Goal: Task Accomplishment & Management: Use online tool/utility

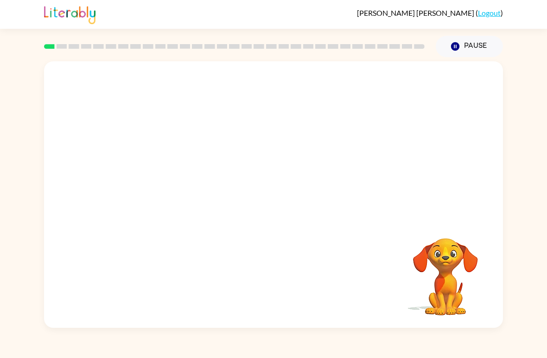
click at [458, 166] on div at bounding box center [273, 139] width 459 height 157
click at [458, 165] on div at bounding box center [273, 139] width 459 height 157
click at [464, 181] on div at bounding box center [273, 139] width 459 height 157
click at [457, 279] on video "Your browser must support playing .mp4 files to use Literably. Please try using…" at bounding box center [445, 270] width 93 height 93
click at [449, 265] on video "Your browser must support playing .mp4 files to use Literably. Please try using…" at bounding box center [445, 270] width 93 height 93
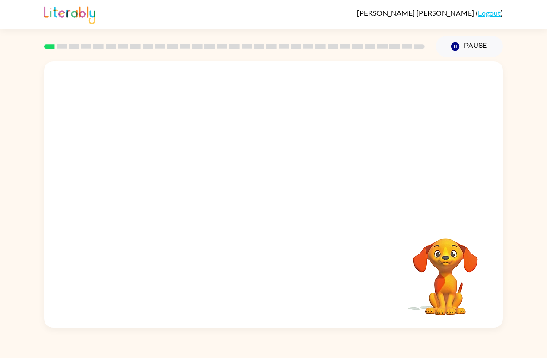
click at [448, 264] on video "Your browser must support playing .mp4 files to use Literably. Please try using…" at bounding box center [445, 270] width 93 height 93
click at [449, 237] on video "Your browser must support playing .mp4 files to use Literably. Please try using…" at bounding box center [445, 270] width 93 height 93
click at [430, 247] on video "Your browser must support playing .mp4 files to use Literably. Please try using…" at bounding box center [445, 270] width 93 height 93
click at [427, 272] on video "Your browser must support playing .mp4 files to use Literably. Please try using…" at bounding box center [445, 270] width 93 height 93
click at [426, 272] on video "Your browser must support playing .mp4 files to use Literably. Please try using…" at bounding box center [445, 270] width 93 height 93
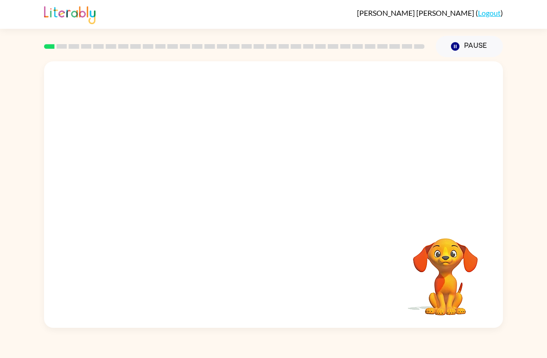
click at [434, 282] on video "Your browser must support playing .mp4 files to use Literably. Please try using…" at bounding box center [445, 270] width 93 height 93
click at [455, 261] on video "Your browser must support playing .mp4 files to use Literably. Please try using…" at bounding box center [445, 270] width 93 height 93
click at [468, 276] on video "Your browser must support playing .mp4 files to use Literably. Please try using…" at bounding box center [445, 270] width 93 height 93
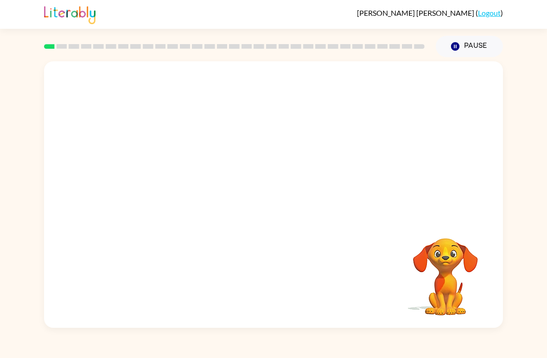
click at [67, 45] on div at bounding box center [234, 46] width 381 height 5
click at [474, 171] on div at bounding box center [273, 139] width 459 height 157
click at [465, 193] on div at bounding box center [273, 139] width 459 height 157
click at [438, 266] on video "Your browser must support playing .mp4 files to use Literably. Please try using…" at bounding box center [445, 270] width 93 height 93
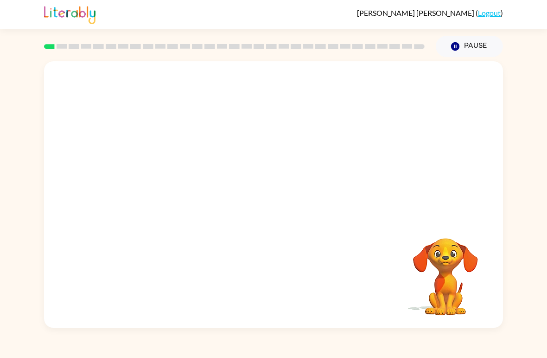
click at [444, 265] on video "Your browser must support playing .mp4 files to use Literably. Please try using…" at bounding box center [445, 270] width 93 height 93
click at [431, 286] on video "Your browser must support playing .mp4 files to use Literably. Please try using…" at bounding box center [445, 270] width 93 height 93
click at [449, 262] on video "Your browser must support playing .mp4 files to use Literably. Please try using…" at bounding box center [445, 270] width 93 height 93
click at [418, 254] on video "Your browser must support playing .mp4 files to use Literably. Please try using…" at bounding box center [445, 270] width 93 height 93
click at [433, 270] on video "Your browser must support playing .mp4 files to use Literably. Please try using…" at bounding box center [445, 270] width 93 height 93
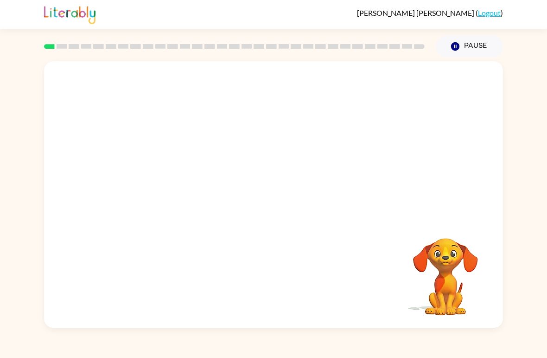
click at [71, 43] on div at bounding box center [234, 46] width 392 height 32
click at [451, 237] on video "Your browser must support playing .mp4 files to use Literably. Please try using…" at bounding box center [445, 270] width 93 height 93
click at [442, 312] on video "Your browser must support playing .mp4 files to use Literably. Please try using…" at bounding box center [445, 270] width 93 height 93
click at [446, 298] on video "Your browser must support playing .mp4 files to use Literably. Please try using…" at bounding box center [445, 270] width 93 height 93
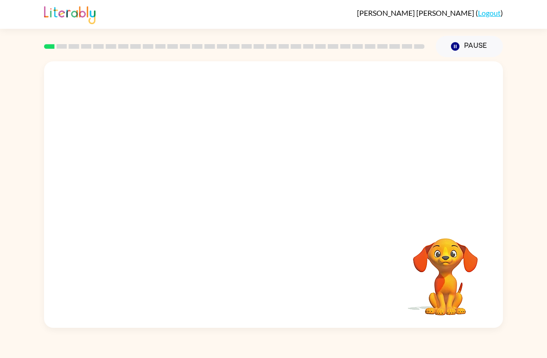
click at [487, 266] on video "Your browser must support playing .mp4 files to use Literably. Please try using…" at bounding box center [445, 270] width 93 height 93
click at [473, 265] on video "Your browser must support playing .mp4 files to use Literably. Please try using…" at bounding box center [445, 270] width 93 height 93
click at [477, 285] on video "Your browser must support playing .mp4 files to use Literably. Please try using…" at bounding box center [445, 270] width 93 height 93
click at [463, 321] on div "Your browser must support playing .mp4 files to use Literably. Please try using…" at bounding box center [273, 194] width 459 height 266
click at [461, 300] on video "Your browser must support playing .mp4 files to use Literably. Please try using…" at bounding box center [445, 270] width 93 height 93
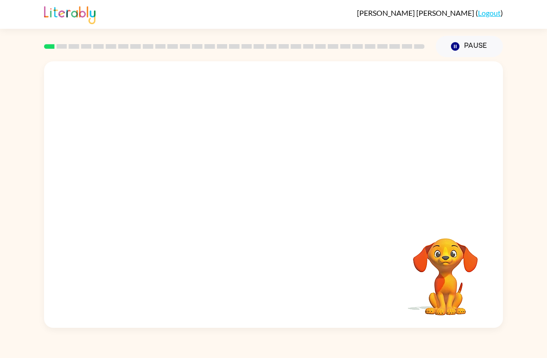
click at [473, 326] on div "Your browser must support playing .mp4 files to use Literably. Please try using…" at bounding box center [273, 194] width 459 height 266
click at [472, 326] on div "Your browser must support playing .mp4 files to use Literably. Please try using…" at bounding box center [273, 194] width 459 height 266
click at [473, 310] on video "Your browser must support playing .mp4 files to use Literably. Please try using…" at bounding box center [445, 270] width 93 height 93
click at [474, 283] on video "Your browser must support playing .mp4 files to use Literably. Please try using…" at bounding box center [445, 270] width 93 height 93
click at [488, 273] on video "Your browser must support playing .mp4 files to use Literably. Please try using…" at bounding box center [445, 270] width 93 height 93
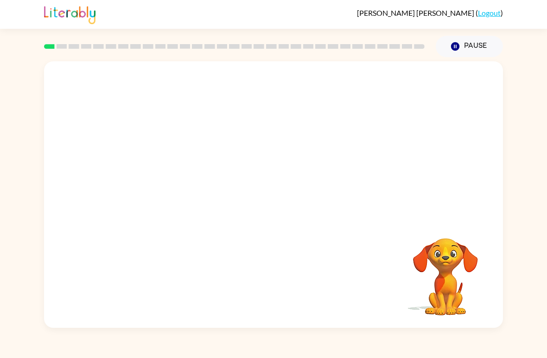
click at [487, 6] on div "[PERSON_NAME] ( Logout )" at bounding box center [273, 14] width 459 height 29
click at [492, 9] on link "Logout" at bounding box center [489, 12] width 23 height 9
click at [376, 169] on div at bounding box center [273, 139] width 459 height 157
click at [369, 186] on div at bounding box center [273, 139] width 459 height 157
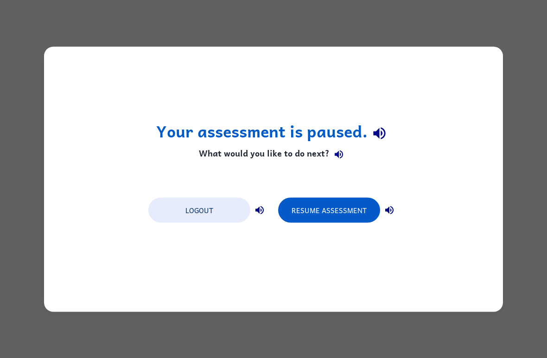
click at [365, 205] on button "Resume Assessment" at bounding box center [329, 209] width 102 height 25
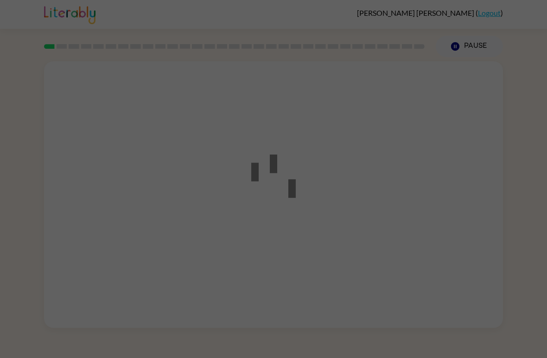
click at [340, 220] on div at bounding box center [273, 179] width 547 height 358
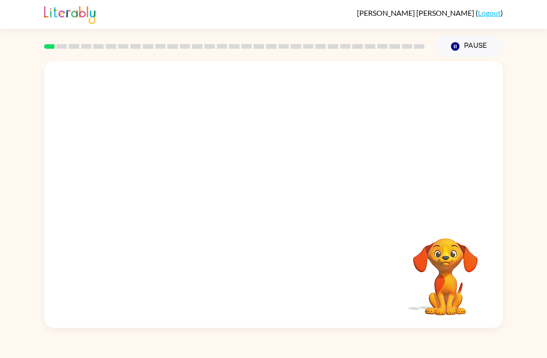
click at [243, 143] on video "Your browser must support playing .mp4 files to use Literably. Please try using…" at bounding box center [273, 139] width 459 height 157
click at [7, 283] on div "Your browser must support playing .mp4 files to use Literably. Please try using…" at bounding box center [273, 192] width 547 height 270
click at [251, 147] on video "Your browser must support playing .mp4 files to use Literably. Please try using…" at bounding box center [273, 139] width 459 height 157
click at [442, 266] on video "Your browser must support playing .mp4 files to use Literably. Please try using…" at bounding box center [445, 270] width 93 height 93
click at [234, 150] on video "Your browser must support playing .mp4 files to use Literably. Please try using…" at bounding box center [273, 139] width 459 height 157
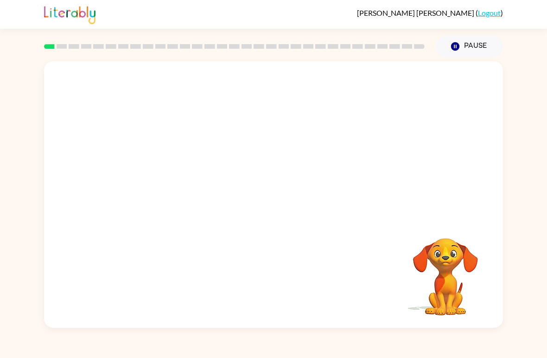
click at [241, 146] on video "Your browser must support playing .mp4 files to use Literably. Please try using…" at bounding box center [273, 139] width 459 height 157
click at [439, 273] on video "Your browser must support playing .mp4 files to use Literably. Please try using…" at bounding box center [445, 270] width 93 height 93
click at [247, 143] on video "Your browser must support playing .mp4 files to use Literably. Please try using…" at bounding box center [273, 139] width 459 height 157
click at [295, 165] on video "Your browser must support playing .mp4 files to use Literably. Please try using…" at bounding box center [273, 139] width 459 height 157
click at [447, 266] on video "Your browser must support playing .mp4 files to use Literably. Please try using…" at bounding box center [445, 270] width 93 height 93
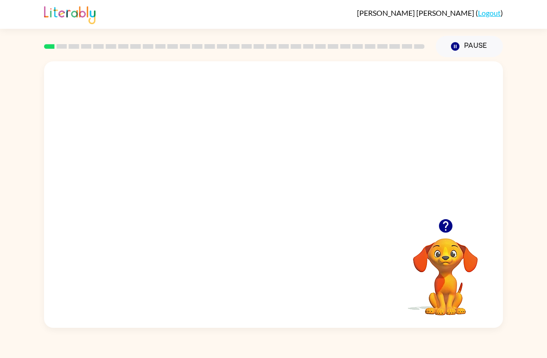
click at [441, 206] on video "Your browser must support playing .mp4 files to use Literably. Please try using…" at bounding box center [273, 139] width 459 height 157
click at [382, 124] on video "Your browser must support playing .mp4 files to use Literably. Please try using…" at bounding box center [273, 139] width 459 height 157
click at [448, 271] on video "Your browser must support playing .mp4 files to use Literably. Please try using…" at bounding box center [445, 270] width 93 height 93
click at [436, 274] on video "Your browser must support playing .mp4 files to use Literably. Please try using…" at bounding box center [445, 270] width 93 height 93
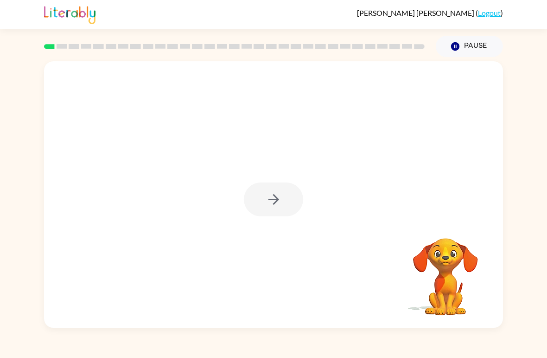
click at [445, 252] on video "Your browser must support playing .mp4 files to use Literably. Please try using…" at bounding box center [445, 270] width 93 height 93
click at [288, 194] on div at bounding box center [273, 199] width 59 height 34
click at [284, 199] on div at bounding box center [273, 199] width 59 height 34
click at [266, 209] on div at bounding box center [273, 199] width 59 height 34
click at [265, 209] on div at bounding box center [273, 199] width 59 height 34
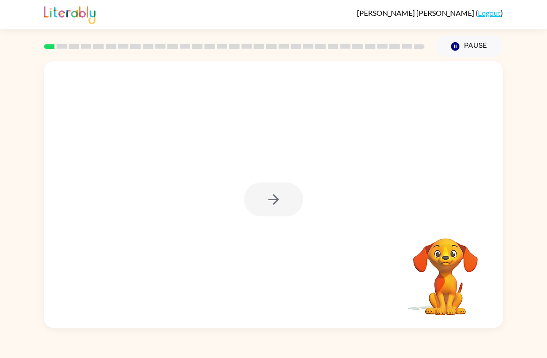
click at [269, 195] on div at bounding box center [273, 199] width 59 height 34
click at [274, 199] on div at bounding box center [273, 199] width 59 height 34
click at [273, 199] on div at bounding box center [273, 199] width 59 height 34
click at [264, 206] on div at bounding box center [273, 199] width 59 height 34
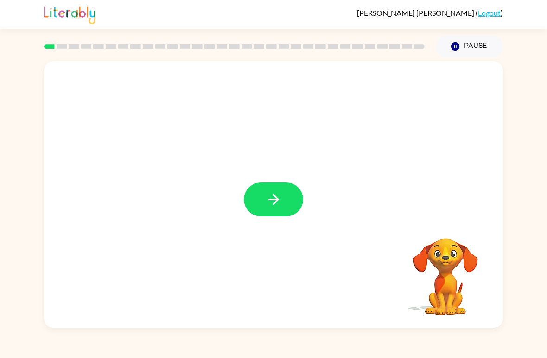
click at [274, 202] on icon "button" at bounding box center [274, 199] width 16 height 16
click at [273, 202] on div at bounding box center [273, 199] width 59 height 34
click at [282, 203] on div at bounding box center [273, 199] width 59 height 34
click at [458, 276] on video "Your browser must support playing .mp4 files to use Literably. Please try using…" at bounding box center [445, 270] width 93 height 93
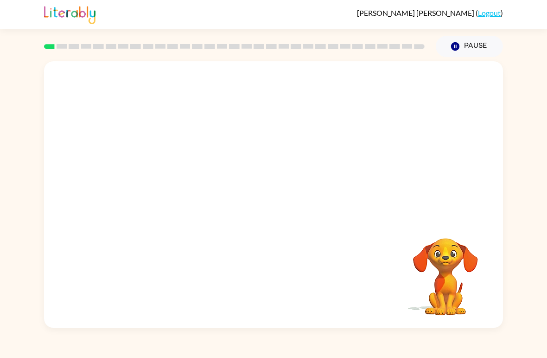
click at [448, 282] on video "Your browser must support playing .mp4 files to use Literably. Please try using…" at bounding box center [445, 270] width 93 height 93
click at [447, 282] on video "Your browser must support playing .mp4 files to use Literably. Please try using…" at bounding box center [445, 270] width 93 height 93
click at [445, 286] on video "Your browser must support playing .mp4 files to use Literably. Please try using…" at bounding box center [445, 270] width 93 height 93
click at [445, 285] on video "Your browser must support playing .mp4 files to use Literably. Please try using…" at bounding box center [445, 270] width 93 height 93
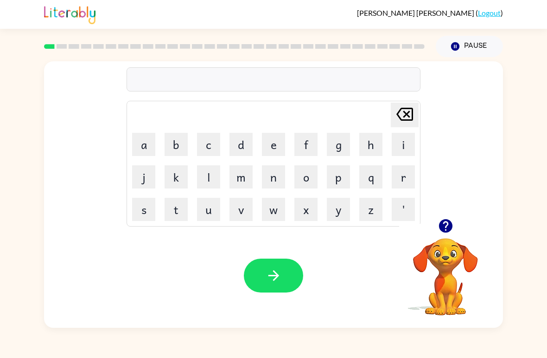
click at [175, 139] on button "b" at bounding box center [176, 144] width 23 height 23
click at [340, 148] on button "g" at bounding box center [338, 144] width 23 height 23
click at [397, 113] on icon "Delete Delete last character input" at bounding box center [405, 114] width 22 height 22
click at [306, 179] on button "o" at bounding box center [305, 176] width 23 height 23
click at [396, 177] on button "r" at bounding box center [403, 176] width 23 height 23
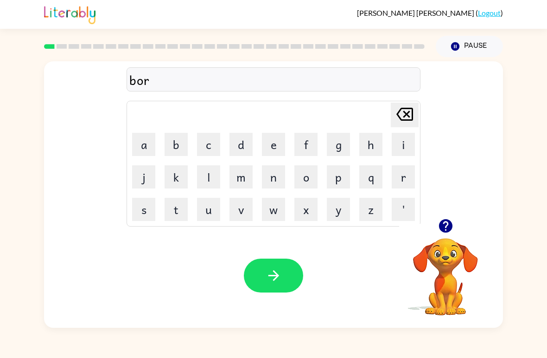
click at [243, 142] on button "d" at bounding box center [241, 144] width 23 height 23
click at [262, 147] on button "e" at bounding box center [273, 144] width 23 height 23
click at [401, 179] on button "r" at bounding box center [403, 176] width 23 height 23
click at [294, 269] on button "button" at bounding box center [273, 275] width 59 height 34
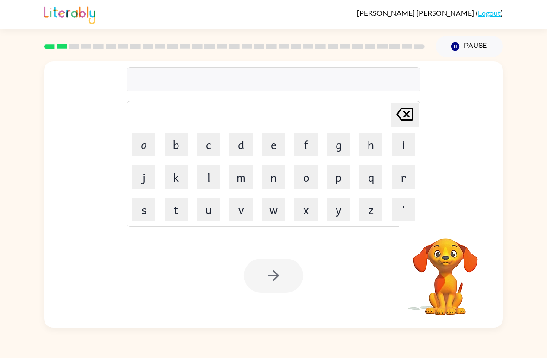
click at [267, 277] on div at bounding box center [273, 275] width 59 height 34
click at [442, 263] on video "Your browser must support playing .mp4 files to use Literably. Please try using…" at bounding box center [445, 270] width 93 height 93
click at [455, 284] on video "Your browser must support playing .mp4 files to use Literably. Please try using…" at bounding box center [445, 270] width 93 height 93
click at [450, 270] on video "Your browser must support playing .mp4 files to use Literably. Please try using…" at bounding box center [445, 270] width 93 height 93
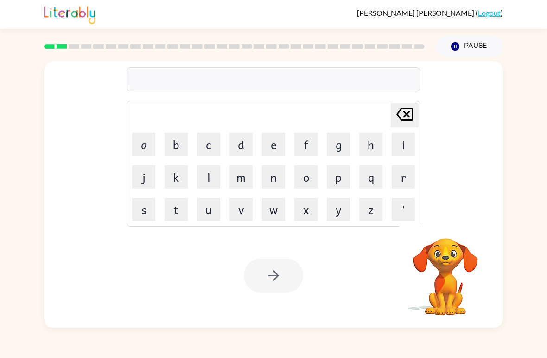
click at [460, 244] on video "Your browser must support playing .mp4 files to use Literably. Please try using…" at bounding box center [445, 270] width 93 height 93
click at [451, 264] on video "Your browser must support playing .mp4 files to use Literably. Please try using…" at bounding box center [445, 270] width 93 height 93
click at [464, 260] on video "Your browser must support playing .mp4 files to use Literably. Please try using…" at bounding box center [445, 270] width 93 height 93
click at [349, 186] on button "p" at bounding box center [338, 176] width 23 height 23
click at [359, 162] on td "q" at bounding box center [371, 177] width 32 height 32
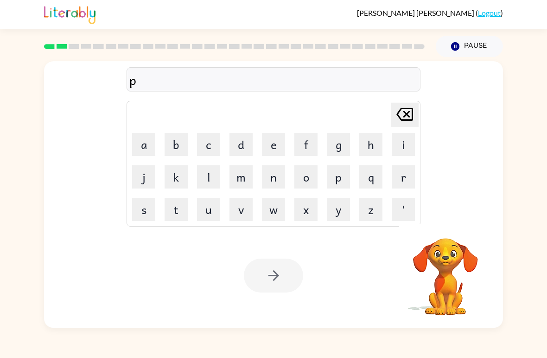
click at [285, 167] on button "n" at bounding box center [273, 176] width 23 height 23
click at [410, 109] on icon at bounding box center [405, 114] width 17 height 13
click at [403, 169] on button "r" at bounding box center [403, 176] width 23 height 23
click at [437, 265] on video "Your browser must support playing .mp4 files to use Literably. Please try using…" at bounding box center [445, 270] width 93 height 93
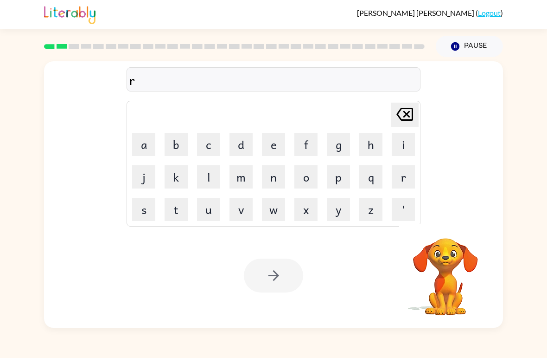
click at [311, 174] on button "o" at bounding box center [305, 176] width 23 height 23
click at [219, 206] on button "u" at bounding box center [208, 209] width 23 height 23
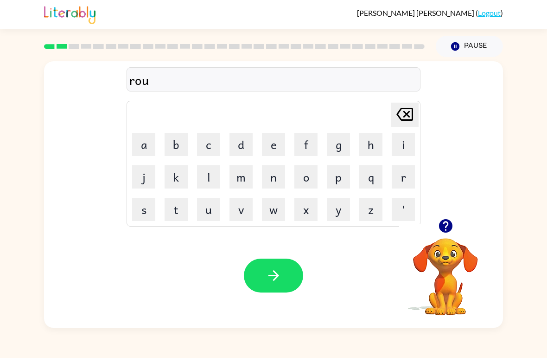
click at [275, 179] on button "n" at bounding box center [273, 176] width 23 height 23
click at [236, 153] on button "d" at bounding box center [241, 144] width 23 height 23
click at [274, 265] on button "button" at bounding box center [273, 275] width 59 height 34
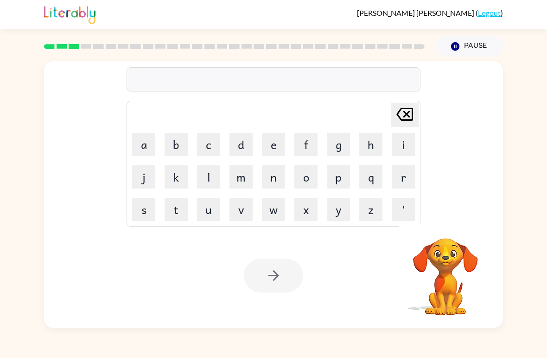
click at [464, 254] on video "Your browser must support playing .mp4 files to use Literably. Please try using…" at bounding box center [445, 270] width 93 height 93
click at [251, 176] on button "m" at bounding box center [241, 176] width 23 height 23
click at [136, 140] on button "a" at bounding box center [143, 144] width 23 height 23
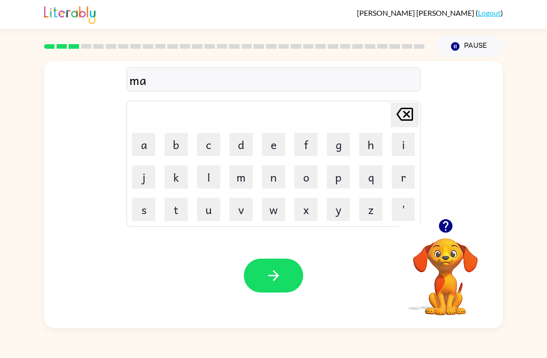
click at [125, 222] on div "ma Delete Delete last character input a b c d e f g h i j k l m n o p q r s t u…" at bounding box center [273, 194] width 459 height 266
click at [147, 211] on button "s" at bounding box center [143, 209] width 23 height 23
click at [374, 138] on button "h" at bounding box center [370, 144] width 23 height 23
click at [404, 145] on button "i" at bounding box center [403, 144] width 23 height 23
click at [280, 173] on button "n" at bounding box center [273, 176] width 23 height 23
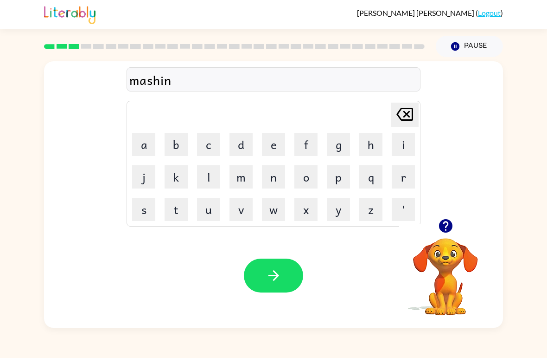
click at [276, 147] on button "e" at bounding box center [273, 144] width 23 height 23
click at [277, 282] on icon "button" at bounding box center [274, 275] width 16 height 16
click at [1, 26] on div "[PERSON_NAME] ( Logout )" at bounding box center [273, 14] width 547 height 29
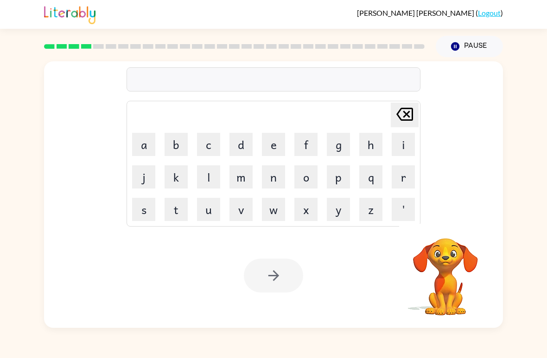
click at [542, 318] on div "Delete Delete last character input a b c d e f g h i j k l m n o p q r s t u v …" at bounding box center [273, 192] width 547 height 270
click at [177, 210] on button "t" at bounding box center [176, 209] width 23 height 23
click at [405, 175] on button "r" at bounding box center [403, 176] width 23 height 23
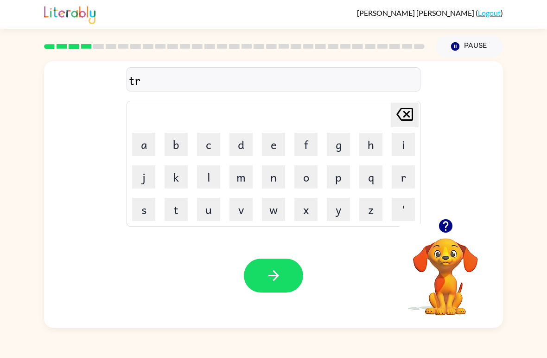
click at [136, 179] on button "j" at bounding box center [143, 176] width 23 height 23
click at [400, 118] on icon at bounding box center [405, 114] width 17 height 13
click at [137, 148] on button "a" at bounding box center [143, 144] width 23 height 23
click at [396, 147] on button "i" at bounding box center [403, 144] width 23 height 23
click at [277, 178] on button "n" at bounding box center [273, 176] width 23 height 23
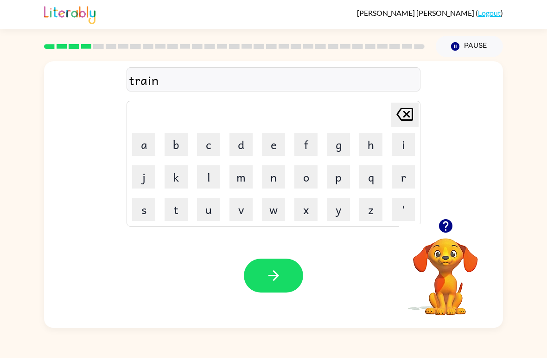
click at [280, 256] on div "Your browser must support playing .mp4 files to use Literably. Please try using…" at bounding box center [273, 275] width 459 height 104
click at [287, 282] on button "button" at bounding box center [273, 275] width 59 height 34
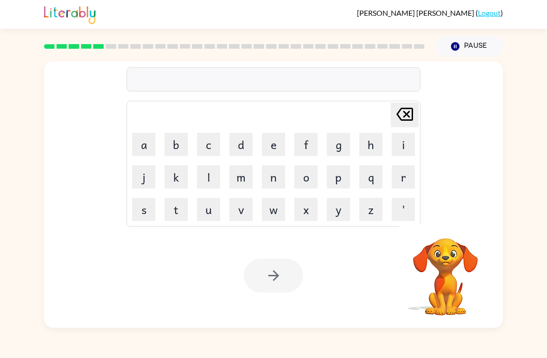
click at [250, 141] on button "d" at bounding box center [241, 144] width 23 height 23
click at [275, 136] on button "e" at bounding box center [273, 144] width 23 height 23
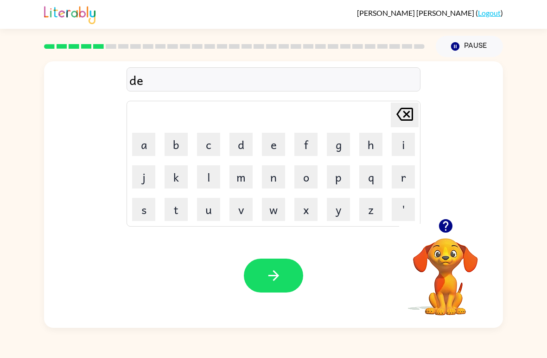
click at [304, 145] on button "f" at bounding box center [305, 144] width 23 height 23
click at [274, 139] on button "e" at bounding box center [273, 144] width 23 height 23
click at [277, 175] on button "n" at bounding box center [273, 176] width 23 height 23
click at [147, 208] on button "s" at bounding box center [143, 209] width 23 height 23
click at [406, 154] on button "i" at bounding box center [403, 144] width 23 height 23
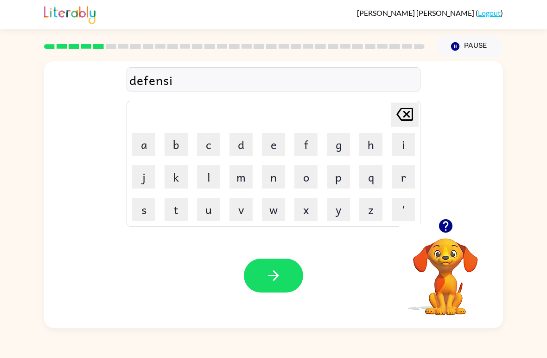
click at [243, 211] on button "v" at bounding box center [241, 209] width 23 height 23
click at [274, 146] on button "e" at bounding box center [273, 144] width 23 height 23
click at [287, 273] on button "button" at bounding box center [273, 275] width 59 height 34
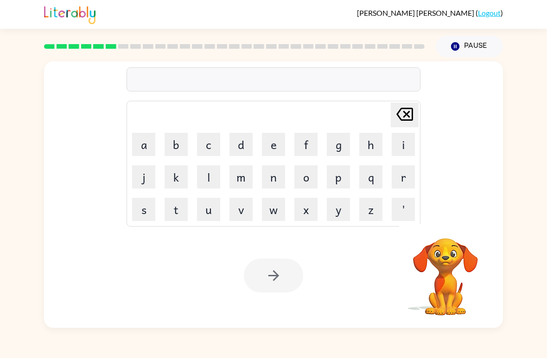
click at [244, 214] on button "v" at bounding box center [241, 209] width 23 height 23
click at [142, 146] on button "a" at bounding box center [143, 144] width 23 height 23
click at [213, 142] on button "c" at bounding box center [208, 144] width 23 height 23
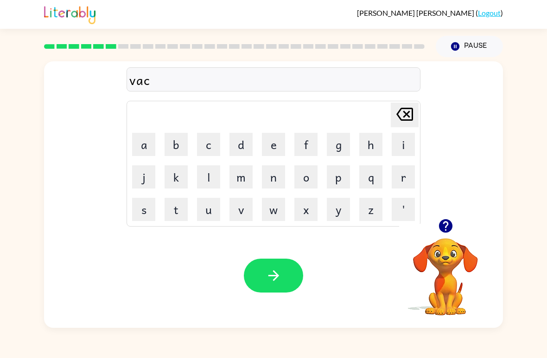
click at [141, 140] on button "a" at bounding box center [143, 144] width 23 height 23
click at [179, 208] on button "t" at bounding box center [176, 209] width 23 height 23
click at [406, 143] on button "i" at bounding box center [403, 144] width 23 height 23
click at [313, 182] on button "o" at bounding box center [305, 176] width 23 height 23
click at [274, 178] on button "n" at bounding box center [273, 176] width 23 height 23
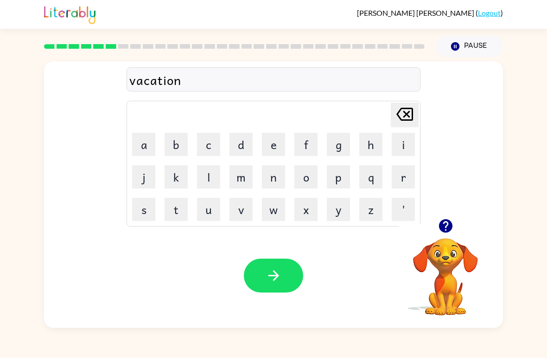
click at [284, 280] on button "button" at bounding box center [273, 275] width 59 height 34
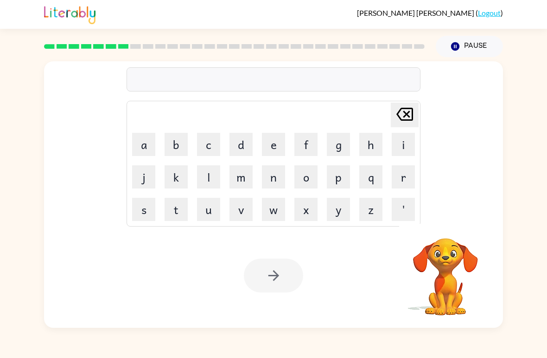
click at [335, 185] on button "p" at bounding box center [338, 176] width 23 height 23
click at [212, 209] on button "u" at bounding box center [208, 209] width 23 height 23
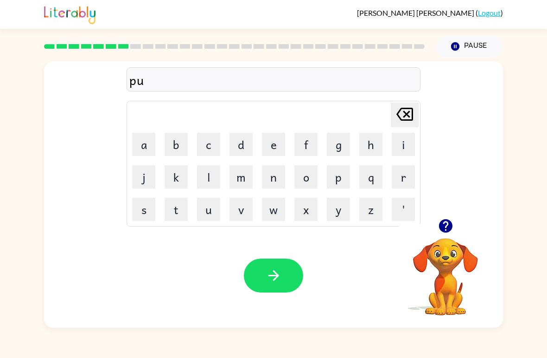
click at [243, 143] on button "d" at bounding box center [241, 144] width 23 height 23
click at [243, 142] on button "d" at bounding box center [241, 144] width 23 height 23
click at [216, 173] on button "l" at bounding box center [208, 176] width 23 height 23
click at [272, 150] on button "e" at bounding box center [273, 144] width 23 height 23
click at [275, 291] on button "button" at bounding box center [273, 275] width 59 height 34
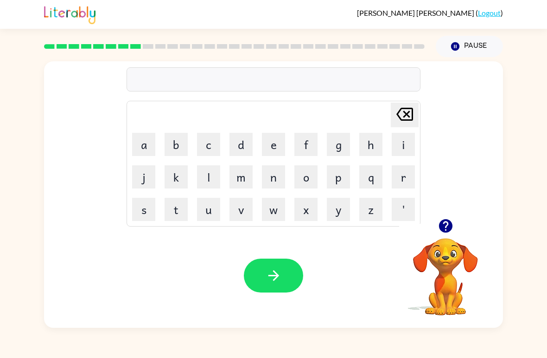
click at [409, 144] on button "i" at bounding box center [403, 144] width 23 height 23
click at [403, 111] on icon "Delete Delete last character input" at bounding box center [405, 114] width 22 height 22
click at [242, 186] on button "m" at bounding box center [241, 176] width 23 height 23
click at [402, 140] on button "i" at bounding box center [403, 144] width 23 height 23
click at [407, 172] on button "r" at bounding box center [403, 176] width 23 height 23
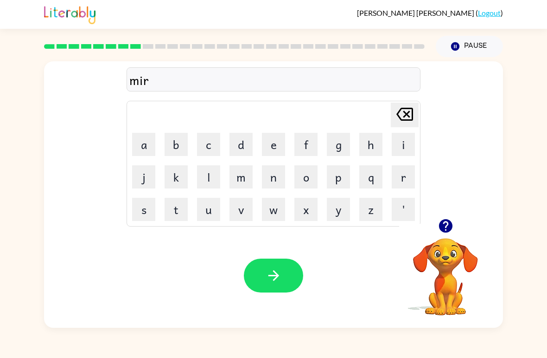
click at [136, 142] on button "a" at bounding box center [143, 144] width 23 height 23
click at [206, 142] on button "c" at bounding box center [208, 144] width 23 height 23
click at [209, 171] on button "l" at bounding box center [208, 176] width 23 height 23
click at [270, 144] on button "e" at bounding box center [273, 144] width 23 height 23
click at [264, 268] on button "button" at bounding box center [273, 275] width 59 height 34
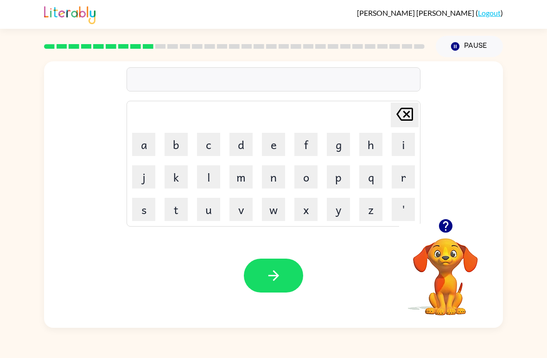
click at [274, 179] on button "n" at bounding box center [273, 176] width 23 height 23
click at [404, 147] on button "i" at bounding box center [403, 144] width 23 height 23
click at [243, 143] on button "d" at bounding box center [241, 144] width 23 height 23
click at [414, 116] on icon "Delete Delete last character input" at bounding box center [405, 114] width 22 height 22
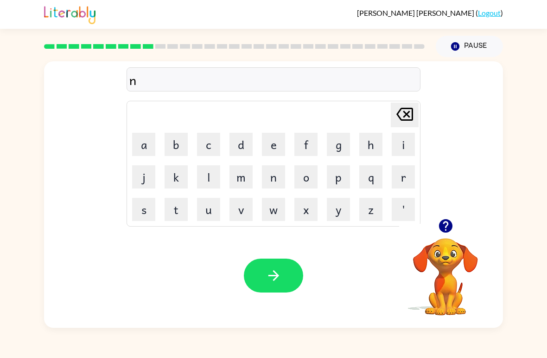
click at [403, 123] on icon "Delete Delete last character input" at bounding box center [405, 114] width 22 height 22
click at [240, 178] on button "m" at bounding box center [241, 176] width 23 height 23
click at [400, 139] on button "i" at bounding box center [403, 144] width 23 height 23
click at [245, 147] on button "d" at bounding box center [241, 144] width 23 height 23
click at [331, 118] on td "Delete Delete last character input" at bounding box center [273, 115] width 291 height 26
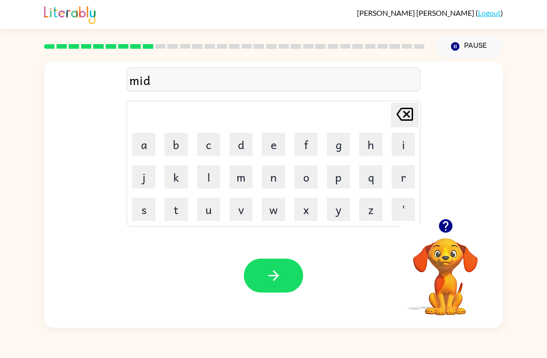
click at [333, 119] on td "Delete Delete last character input" at bounding box center [273, 115] width 291 height 26
click at [244, 177] on button "m" at bounding box center [241, 176] width 23 height 23
click at [308, 179] on button "o" at bounding box center [305, 176] width 23 height 23
click at [399, 179] on button "r" at bounding box center [403, 176] width 23 height 23
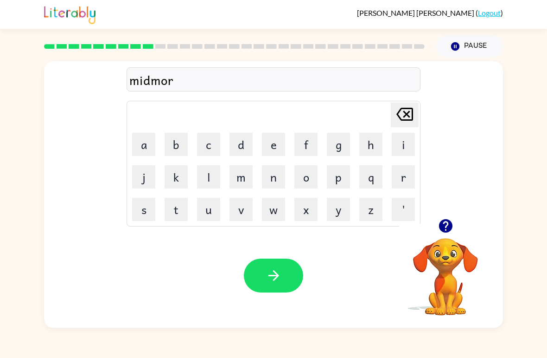
click at [274, 180] on button "n" at bounding box center [273, 176] width 23 height 23
click at [406, 143] on button "i" at bounding box center [403, 144] width 23 height 23
click at [279, 167] on button "n" at bounding box center [273, 176] width 23 height 23
click at [328, 148] on button "g" at bounding box center [338, 144] width 23 height 23
click at [267, 280] on icon "button" at bounding box center [274, 275] width 16 height 16
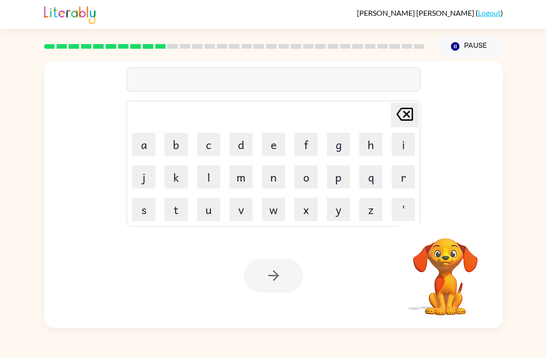
click at [236, 150] on button "d" at bounding box center [241, 144] width 23 height 23
click at [403, 150] on button "i" at bounding box center [403, 144] width 23 height 23
click at [144, 205] on button "s" at bounding box center [143, 209] width 23 height 23
click at [172, 211] on button "t" at bounding box center [176, 209] width 23 height 23
click at [406, 178] on button "r" at bounding box center [403, 176] width 23 height 23
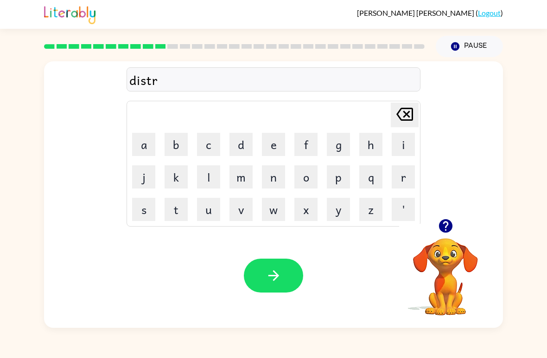
click at [220, 212] on button "u" at bounding box center [208, 209] width 23 height 23
click at [149, 209] on button "s" at bounding box center [143, 209] width 23 height 23
click at [182, 212] on button "t" at bounding box center [176, 209] width 23 height 23
click at [277, 265] on button "button" at bounding box center [273, 275] width 59 height 34
click at [404, 177] on button "r" at bounding box center [403, 176] width 23 height 23
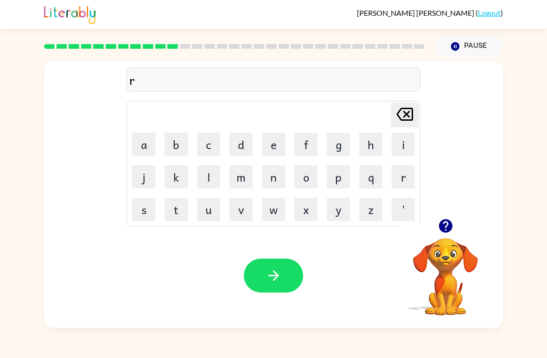
click at [303, 174] on button "o" at bounding box center [305, 176] width 23 height 23
click at [242, 135] on button "d" at bounding box center [241, 144] width 23 height 23
click at [274, 144] on button "e" at bounding box center [273, 144] width 23 height 23
click at [278, 286] on button "button" at bounding box center [273, 275] width 59 height 34
click at [203, 214] on button "u" at bounding box center [208, 209] width 23 height 23
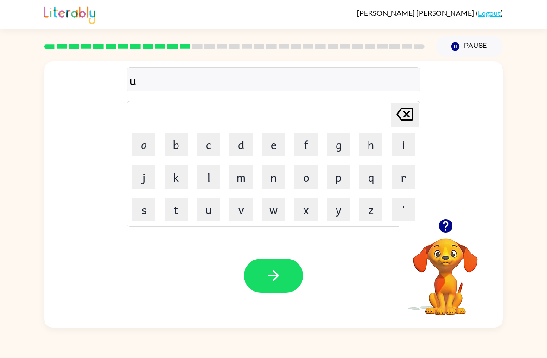
click at [341, 176] on button "p" at bounding box center [338, 176] width 23 height 23
click at [348, 141] on button "g" at bounding box center [338, 144] width 23 height 23
click at [407, 178] on button "r" at bounding box center [403, 176] width 23 height 23
click at [144, 143] on button "a" at bounding box center [143, 144] width 23 height 23
click at [250, 136] on button "d" at bounding box center [241, 144] width 23 height 23
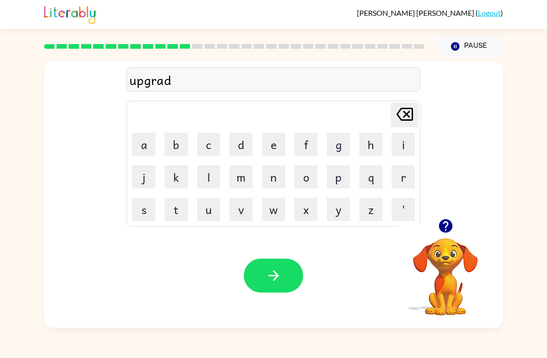
click at [276, 143] on button "e" at bounding box center [273, 144] width 23 height 23
click at [258, 274] on button "button" at bounding box center [273, 275] width 59 height 34
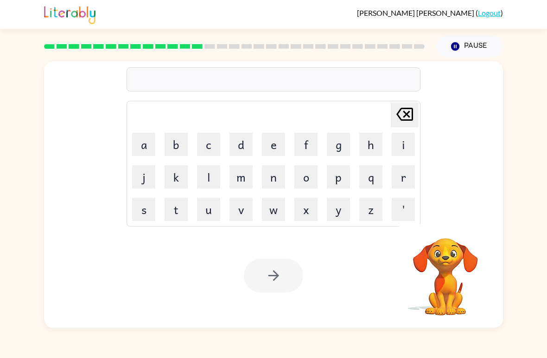
click at [237, 177] on button "m" at bounding box center [241, 176] width 23 height 23
click at [144, 146] on button "a" at bounding box center [143, 144] width 23 height 23
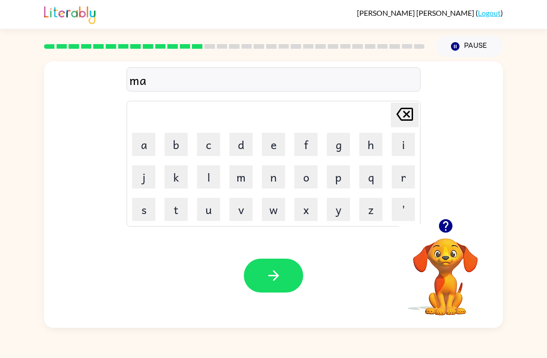
click at [243, 144] on button "d" at bounding box center [241, 144] width 23 height 23
click at [244, 139] on button "d" at bounding box center [241, 144] width 23 height 23
click at [275, 177] on button "n" at bounding box center [273, 176] width 23 height 23
click at [275, 144] on button "e" at bounding box center [273, 144] width 23 height 23
click at [143, 206] on button "s" at bounding box center [143, 209] width 23 height 23
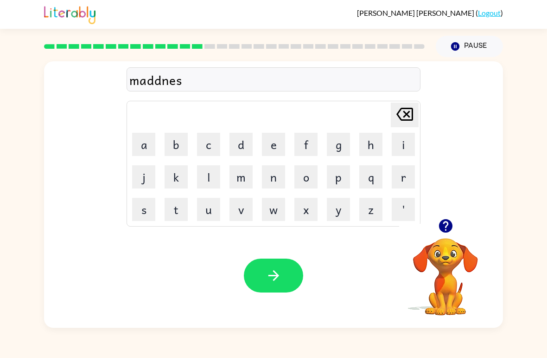
click at [143, 206] on button "s" at bounding box center [143, 209] width 23 height 23
click at [289, 278] on button "button" at bounding box center [273, 275] width 59 height 34
click at [171, 140] on button "b" at bounding box center [176, 144] width 23 height 23
click at [301, 183] on button "o" at bounding box center [305, 176] width 23 height 23
click at [275, 177] on button "n" at bounding box center [273, 176] width 23 height 23
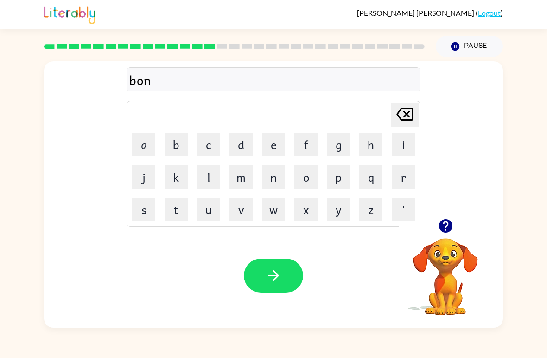
click at [216, 218] on button "u" at bounding box center [208, 209] width 23 height 23
click at [142, 218] on button "s" at bounding box center [143, 209] width 23 height 23
click at [267, 286] on button "button" at bounding box center [273, 275] width 59 height 34
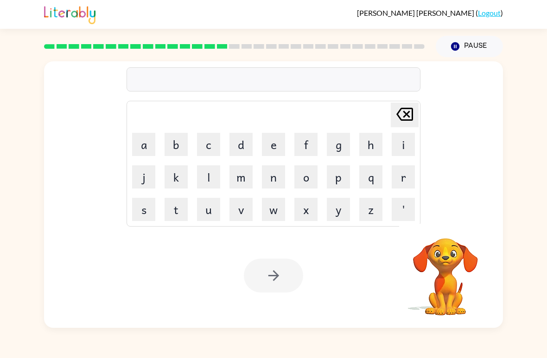
click at [148, 212] on button "s" at bounding box center [143, 209] width 23 height 23
click at [270, 210] on button "w" at bounding box center [273, 209] width 23 height 23
click at [310, 180] on button "o" at bounding box center [305, 176] width 23 height 23
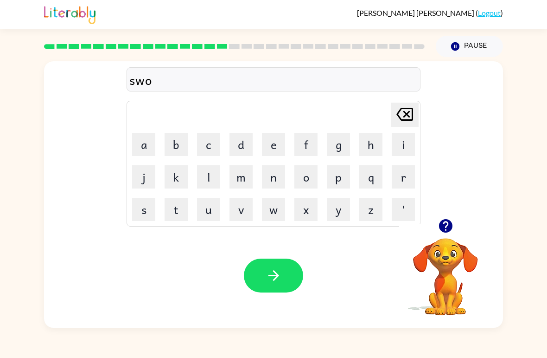
click at [271, 172] on button "n" at bounding box center [273, 176] width 23 height 23
click at [288, 280] on button "button" at bounding box center [273, 275] width 59 height 34
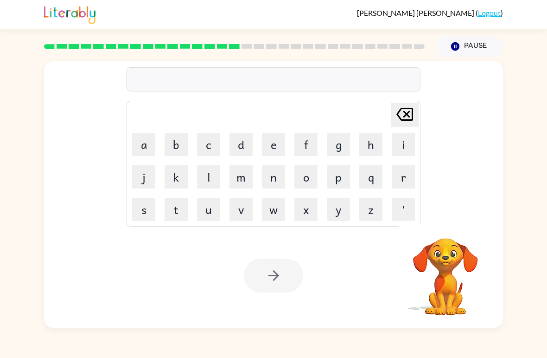
click at [404, 177] on button "r" at bounding box center [403, 176] width 23 height 23
click at [143, 149] on button "a" at bounding box center [143, 144] width 23 height 23
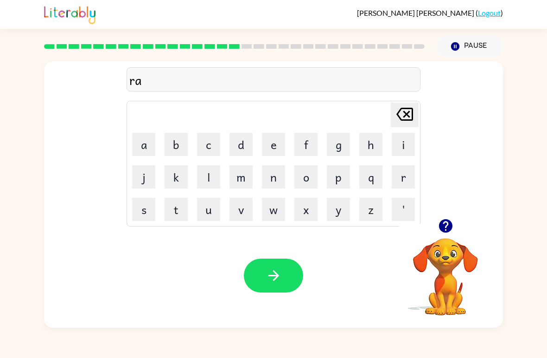
click at [243, 177] on button "m" at bounding box center [241, 176] width 23 height 23
click at [282, 280] on button "button" at bounding box center [273, 275] width 59 height 34
click at [168, 143] on button "b" at bounding box center [176, 144] width 23 height 23
click at [397, 176] on button "r" at bounding box center [403, 176] width 23 height 23
click at [399, 148] on button "i" at bounding box center [403, 144] width 23 height 23
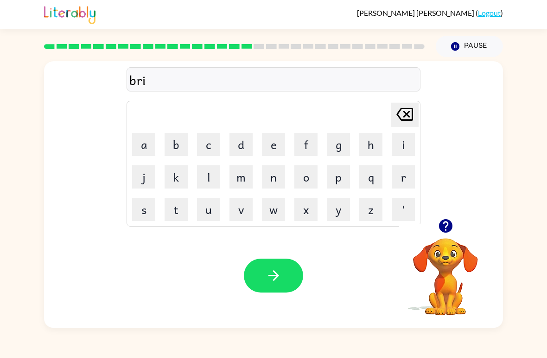
click at [247, 176] on button "m" at bounding box center [241, 176] width 23 height 23
click at [403, 140] on button "i" at bounding box center [403, 144] width 23 height 23
click at [278, 175] on button "n" at bounding box center [273, 176] width 23 height 23
click at [342, 146] on button "g" at bounding box center [338, 144] width 23 height 23
click at [280, 274] on icon "button" at bounding box center [274, 275] width 16 height 16
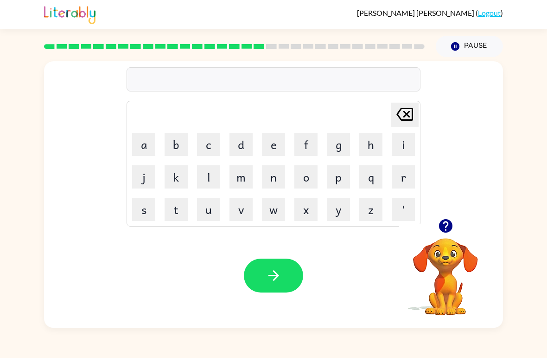
click at [401, 176] on button "r" at bounding box center [403, 176] width 23 height 23
click at [400, 141] on button "i" at bounding box center [403, 144] width 23 height 23
click at [136, 209] on button "s" at bounding box center [143, 209] width 23 height 23
click at [178, 170] on button "k" at bounding box center [176, 176] width 23 height 23
click at [403, 141] on button "i" at bounding box center [403, 144] width 23 height 23
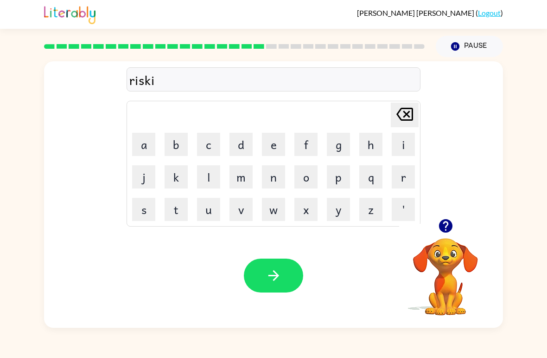
click at [275, 141] on button "e" at bounding box center [273, 144] width 23 height 23
click at [140, 208] on button "s" at bounding box center [143, 209] width 23 height 23
click at [165, 214] on button "t" at bounding box center [176, 209] width 23 height 23
click at [271, 269] on icon "button" at bounding box center [274, 275] width 16 height 16
click at [439, 283] on video "Your browser must support playing .mp4 files to use Literably. Please try using…" at bounding box center [445, 270] width 93 height 93
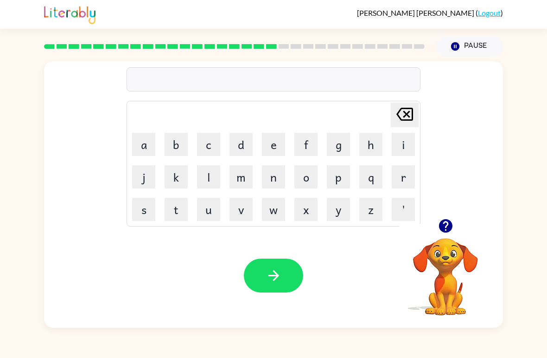
click at [448, 286] on video "Your browser must support playing .mp4 files to use Literably. Please try using…" at bounding box center [445, 270] width 93 height 93
click at [443, 300] on video "Your browser must support playing .mp4 files to use Literably. Please try using…" at bounding box center [445, 270] width 93 height 93
click at [437, 264] on video "Your browser must support playing .mp4 files to use Literably. Please try using…" at bounding box center [445, 270] width 93 height 93
click at [442, 236] on button "button" at bounding box center [446, 226] width 24 height 24
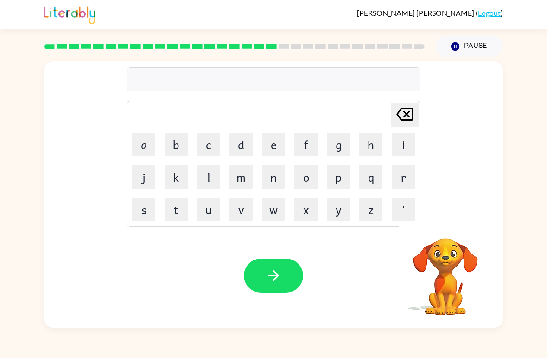
click at [443, 234] on video "Your browser must support playing .mp4 files to use Literably. Please try using…" at bounding box center [445, 270] width 93 height 93
click at [154, 138] on button "a" at bounding box center [143, 144] width 23 height 23
click at [403, 181] on button "r" at bounding box center [403, 176] width 23 height 23
click at [220, 141] on button "c" at bounding box center [208, 144] width 23 height 23
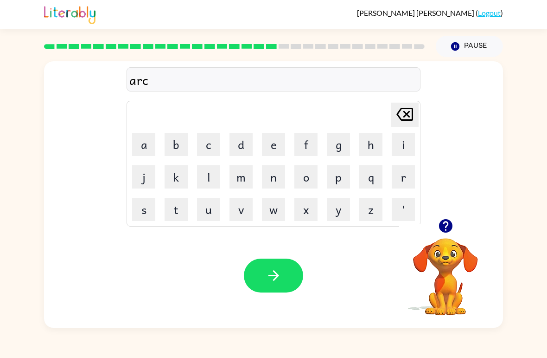
click at [373, 144] on button "h" at bounding box center [370, 144] width 23 height 23
click at [279, 214] on button "w" at bounding box center [273, 209] width 23 height 23
click at [137, 211] on button "s" at bounding box center [143, 209] width 23 height 23
click at [542, 14] on div "[PERSON_NAME] ( Logout )" at bounding box center [273, 14] width 547 height 29
click at [410, 112] on icon "Delete Delete last character input" at bounding box center [405, 114] width 22 height 22
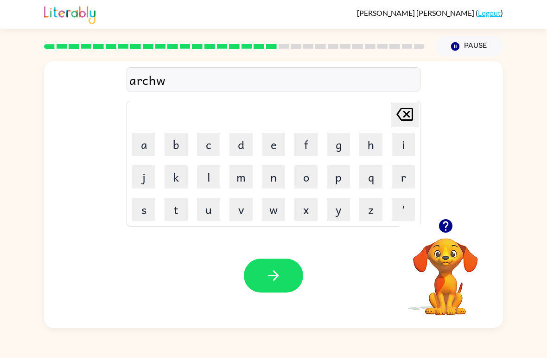
click at [139, 142] on button "a" at bounding box center [143, 144] width 23 height 23
click at [339, 211] on button "y" at bounding box center [338, 209] width 23 height 23
click at [282, 284] on button "button" at bounding box center [273, 275] width 59 height 34
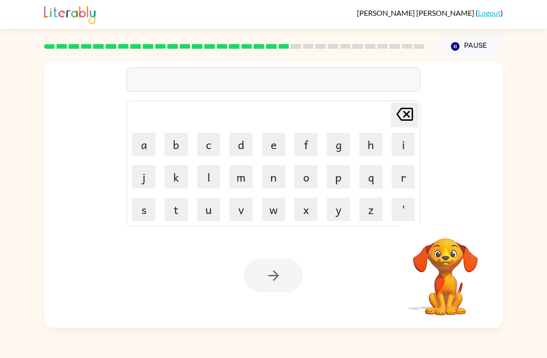
click at [303, 143] on button "f" at bounding box center [305, 144] width 23 height 23
click at [308, 173] on button "o" at bounding box center [305, 176] width 23 height 23
click at [210, 183] on button "l" at bounding box center [208, 176] width 23 height 23
click at [210, 182] on button "l" at bounding box center [208, 176] width 23 height 23
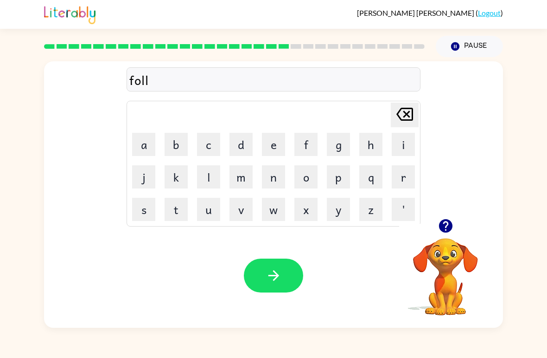
click at [307, 176] on button "o" at bounding box center [305, 176] width 23 height 23
click at [283, 209] on button "w" at bounding box center [273, 209] width 23 height 23
click at [278, 273] on icon "button" at bounding box center [274, 275] width 16 height 16
click at [430, 257] on video "Your browser must support playing .mp4 files to use Literably. Please try using…" at bounding box center [445, 270] width 93 height 93
click at [442, 220] on icon "button" at bounding box center [446, 226] width 16 height 16
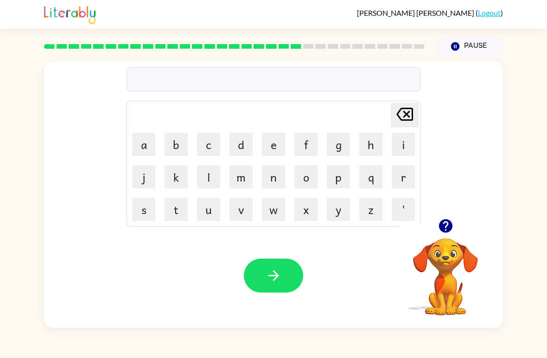
click at [439, 239] on video "Your browser must support playing .mp4 files to use Literably. Please try using…" at bounding box center [445, 270] width 93 height 93
click at [444, 221] on icon "button" at bounding box center [445, 225] width 13 height 13
click at [447, 218] on div "Delete Delete last character input a b c d e f g h i j k l m n o p q r s t u v …" at bounding box center [273, 139] width 459 height 157
click at [147, 201] on button "s" at bounding box center [143, 209] width 23 height 23
click at [271, 141] on button "e" at bounding box center [273, 144] width 23 height 23
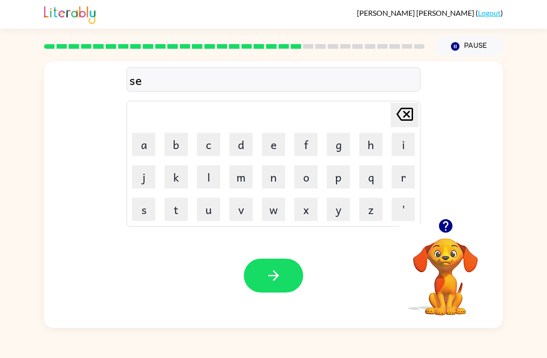
click at [277, 176] on button "n" at bounding box center [273, 176] width 23 height 23
click at [179, 198] on button "t" at bounding box center [176, 209] width 23 height 23
click at [278, 147] on button "e" at bounding box center [273, 144] width 23 height 23
click at [342, 176] on button "p" at bounding box center [338, 176] width 23 height 23
click at [398, 141] on button "i" at bounding box center [403, 144] width 23 height 23
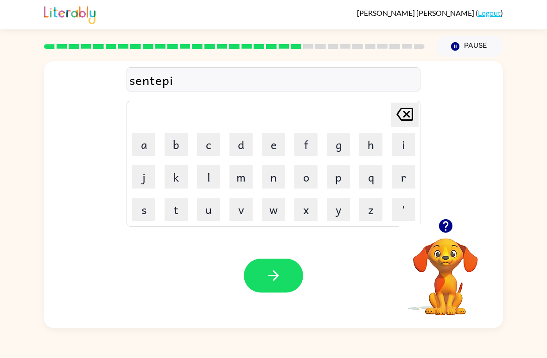
click at [239, 144] on button "d" at bounding box center [241, 144] width 23 height 23
click at [273, 148] on button "e" at bounding box center [273, 144] width 23 height 23
click at [268, 303] on div "Your browser must support playing .mp4 files to use Literably. Please try using…" at bounding box center [273, 275] width 459 height 104
click at [284, 265] on button "button" at bounding box center [273, 275] width 59 height 34
click at [438, 236] on button "button" at bounding box center [446, 226] width 24 height 24
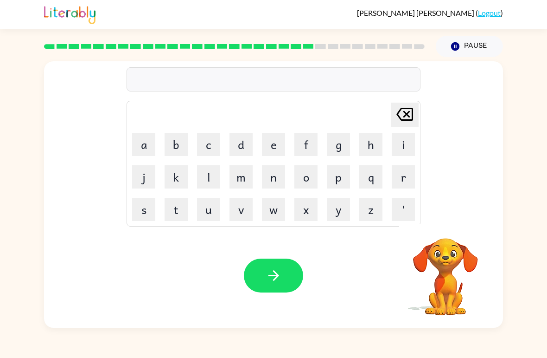
click at [138, 210] on button "s" at bounding box center [143, 209] width 23 height 23
click at [205, 209] on button "u" at bounding box center [208, 209] width 23 height 23
click at [134, 210] on button "s" at bounding box center [143, 209] width 23 height 23
click at [176, 210] on button "t" at bounding box center [176, 209] width 23 height 23
click at [147, 140] on button "a" at bounding box center [143, 144] width 23 height 23
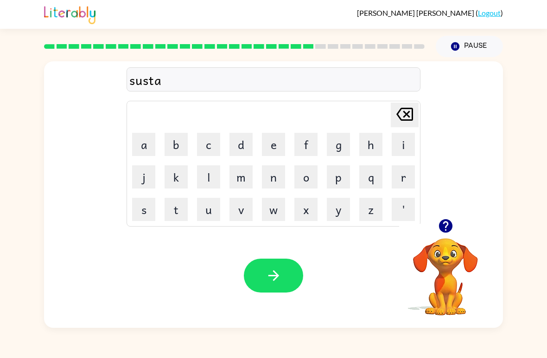
click at [401, 146] on button "i" at bounding box center [403, 144] width 23 height 23
click at [282, 177] on button "n" at bounding box center [273, 176] width 23 height 23
click at [263, 150] on button "e" at bounding box center [273, 144] width 23 height 23
click at [288, 287] on button "button" at bounding box center [273, 275] width 59 height 34
click at [304, 149] on button "f" at bounding box center [305, 144] width 23 height 23
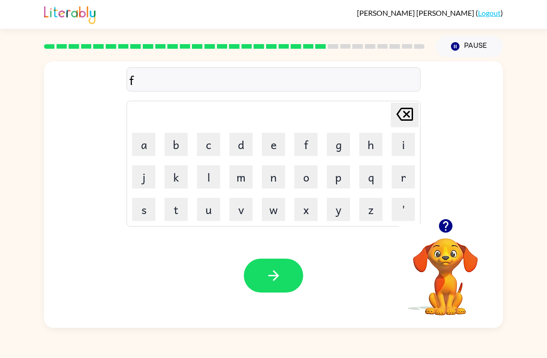
click at [316, 173] on button "o" at bounding box center [305, 176] width 23 height 23
click at [403, 178] on button "r" at bounding box center [403, 176] width 23 height 23
click at [275, 210] on button "w" at bounding box center [273, 209] width 23 height 23
click at [307, 177] on button "o" at bounding box center [305, 176] width 23 height 23
click at [403, 173] on button "r" at bounding box center [403, 176] width 23 height 23
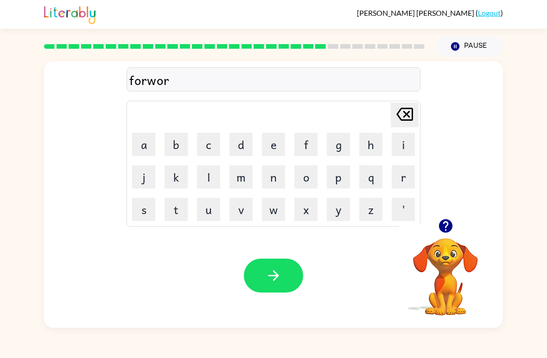
click at [244, 144] on button "d" at bounding box center [241, 144] width 23 height 23
click at [271, 266] on button "button" at bounding box center [273, 275] width 59 height 34
click at [439, 229] on icon "button" at bounding box center [446, 226] width 16 height 16
click at [401, 177] on button "r" at bounding box center [403, 176] width 23 height 23
click at [274, 148] on button "e" at bounding box center [273, 144] width 23 height 23
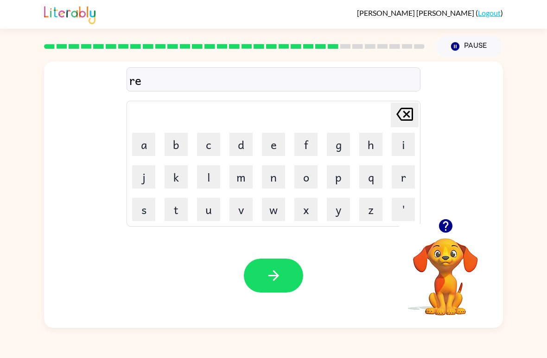
click at [213, 176] on button "l" at bounding box center [208, 176] width 23 height 23
click at [280, 147] on button "e" at bounding box center [273, 144] width 23 height 23
click at [141, 147] on button "a" at bounding box center [143, 144] width 23 height 23
click at [307, 143] on button "f" at bounding box center [305, 144] width 23 height 23
click at [400, 105] on icon "Delete Delete last character input" at bounding box center [405, 114] width 22 height 22
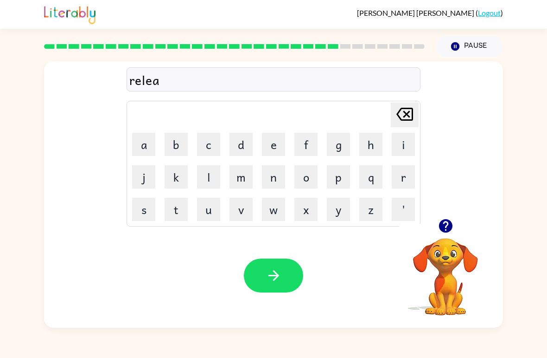
click at [181, 211] on button "t" at bounding box center [176, 209] width 23 height 23
click at [397, 140] on button "i" at bounding box center [403, 144] width 23 height 23
click at [250, 211] on button "v" at bounding box center [241, 209] width 23 height 23
click at [269, 142] on button "e" at bounding box center [273, 144] width 23 height 23
click at [277, 272] on icon "button" at bounding box center [274, 275] width 16 height 16
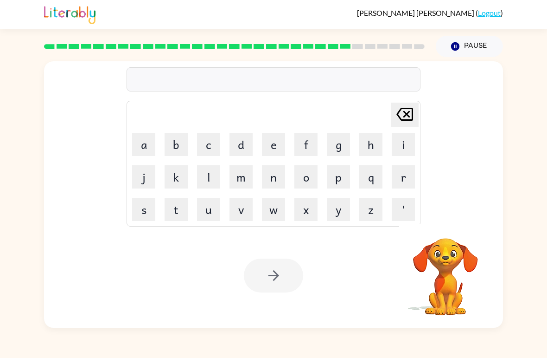
click at [334, 147] on button "g" at bounding box center [338, 144] width 23 height 23
click at [311, 184] on button "o" at bounding box center [305, 176] width 23 height 23
click at [252, 209] on button "v" at bounding box center [241, 209] width 23 height 23
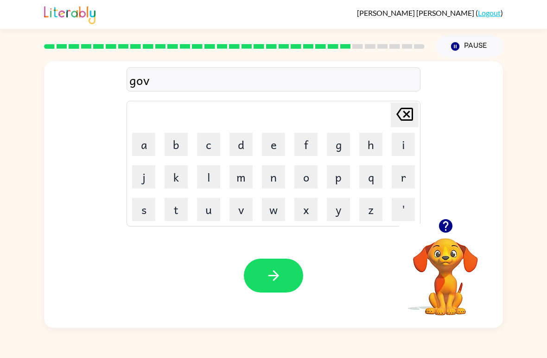
click at [207, 177] on button "l" at bounding box center [208, 176] width 23 height 23
click at [395, 143] on button "i" at bounding box center [403, 144] width 23 height 23
click at [282, 178] on button "n" at bounding box center [273, 176] width 23 height 23
click at [435, 223] on button "button" at bounding box center [446, 226] width 24 height 24
click at [295, 262] on button "button" at bounding box center [273, 275] width 59 height 34
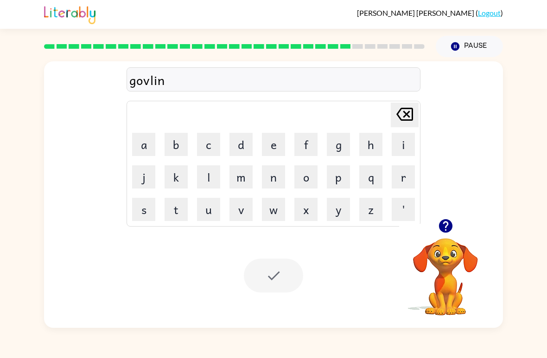
click at [298, 272] on div at bounding box center [273, 275] width 59 height 34
click at [448, 264] on video "Your browser must support playing .mp4 files to use Literably. Please try using…" at bounding box center [445, 270] width 93 height 93
click at [5, 350] on div "Michelle-Aileen Puente-Castillo ( Logout ) Pause Pause Delete Delete last chara…" at bounding box center [273, 179] width 547 height 358
click at [206, 167] on button "l" at bounding box center [208, 176] width 23 height 23
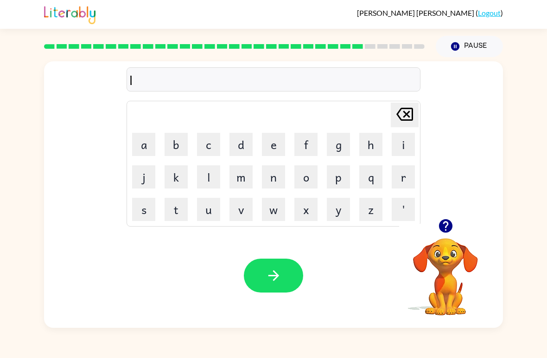
click at [304, 177] on button "o" at bounding box center [305, 176] width 23 height 23
click at [247, 176] on button "m" at bounding box center [241, 176] width 23 height 23
click at [173, 136] on button "b" at bounding box center [176, 144] width 23 height 23
click at [275, 145] on button "e" at bounding box center [273, 144] width 23 height 23
click at [406, 185] on button "r" at bounding box center [403, 176] width 23 height 23
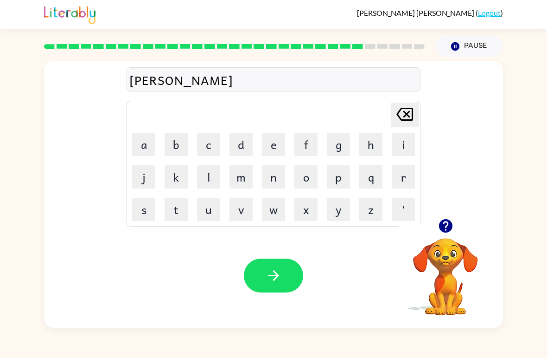
click at [146, 174] on button "j" at bounding box center [143, 176] width 23 height 23
click at [141, 145] on button "a" at bounding box center [143, 144] width 23 height 23
click at [205, 143] on button "c" at bounding box center [208, 144] width 23 height 23
click at [179, 174] on button "k" at bounding box center [176, 176] width 23 height 23
click at [275, 257] on div "Your browser must support playing .mp4 files to use Literably. Please try using…" at bounding box center [273, 275] width 459 height 104
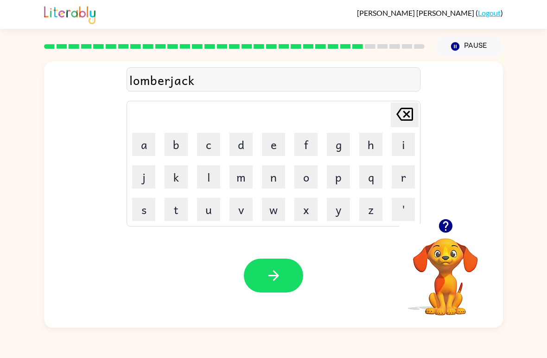
click at [283, 267] on button "button" at bounding box center [273, 275] width 59 height 34
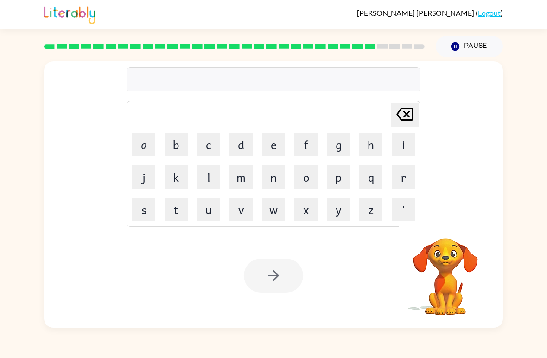
click at [344, 173] on button "p" at bounding box center [338, 176] width 23 height 23
click at [398, 146] on button "i" at bounding box center [403, 144] width 23 height 23
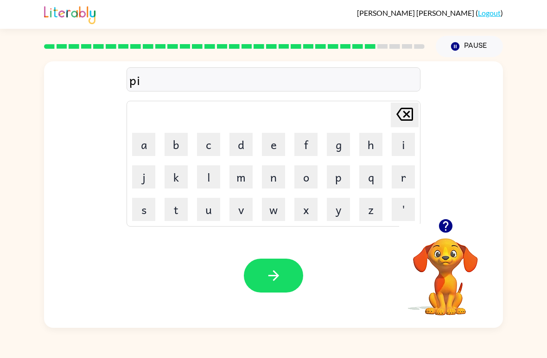
click at [278, 147] on button "e" at bounding box center [273, 144] width 23 height 23
click at [407, 179] on button "r" at bounding box center [403, 176] width 23 height 23
click at [219, 145] on button "c" at bounding box center [208, 144] width 23 height 23
click at [269, 145] on button "e" at bounding box center [273, 144] width 23 height 23
click at [265, 285] on button "button" at bounding box center [273, 275] width 59 height 34
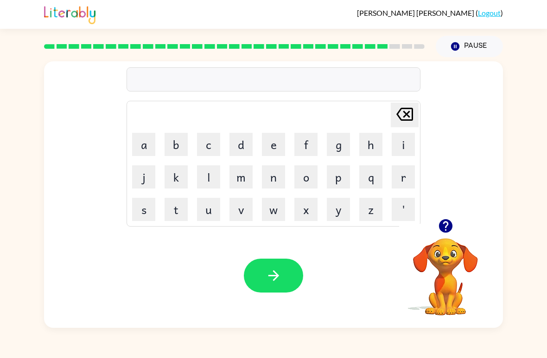
click at [440, 222] on icon "button" at bounding box center [446, 226] width 16 height 16
click at [187, 212] on button "t" at bounding box center [176, 209] width 23 height 23
click at [369, 141] on button "h" at bounding box center [370, 144] width 23 height 23
click at [400, 145] on button "i" at bounding box center [403, 144] width 23 height 23
click at [262, 185] on button "n" at bounding box center [273, 176] width 23 height 23
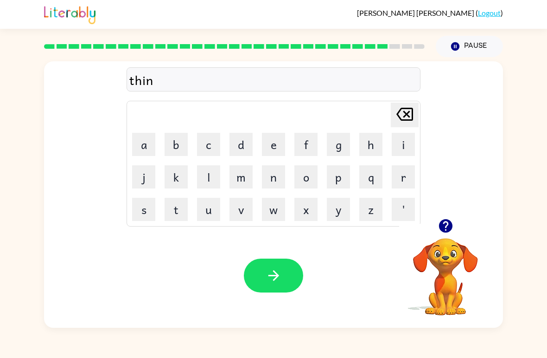
click at [273, 272] on icon "button" at bounding box center [274, 275] width 16 height 16
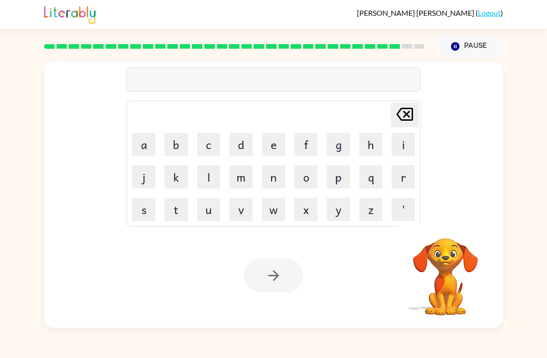
click at [142, 211] on button "s" at bounding box center [143, 209] width 23 height 23
click at [394, 147] on button "i" at bounding box center [403, 144] width 23 height 23
click at [203, 176] on button "l" at bounding box center [208, 176] width 23 height 23
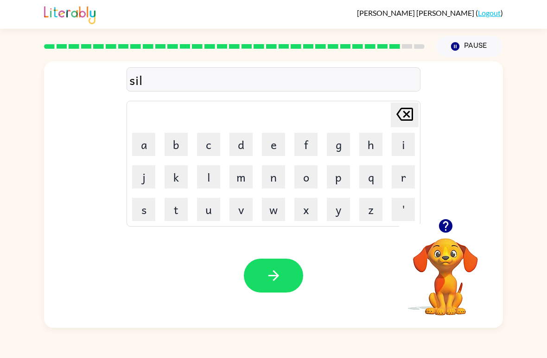
click at [275, 151] on button "e" at bounding box center [273, 144] width 23 height 23
click at [398, 116] on icon at bounding box center [405, 114] width 17 height 13
click at [244, 211] on button "v" at bounding box center [241, 209] width 23 height 23
click at [269, 153] on button "e" at bounding box center [273, 144] width 23 height 23
click at [402, 176] on button "r" at bounding box center [403, 176] width 23 height 23
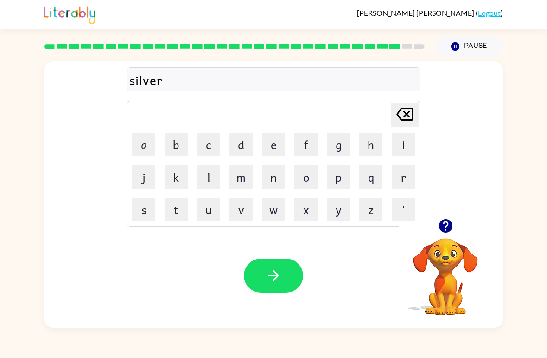
click at [274, 210] on button "w" at bounding box center [273, 209] width 23 height 23
click at [141, 145] on button "a" at bounding box center [143, 144] width 23 height 23
click at [405, 172] on button "r" at bounding box center [403, 176] width 23 height 23
click at [278, 145] on button "e" at bounding box center [273, 144] width 23 height 23
click at [278, 273] on icon "button" at bounding box center [274, 275] width 16 height 16
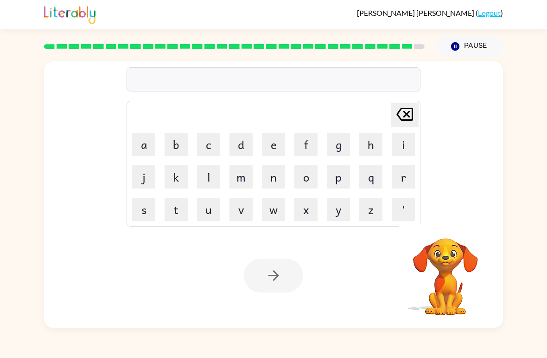
click at [205, 204] on button "u" at bounding box center [208, 209] width 23 height 23
click at [270, 178] on button "n" at bounding box center [273, 176] width 23 height 23
click at [142, 146] on button "a" at bounding box center [143, 144] width 23 height 23
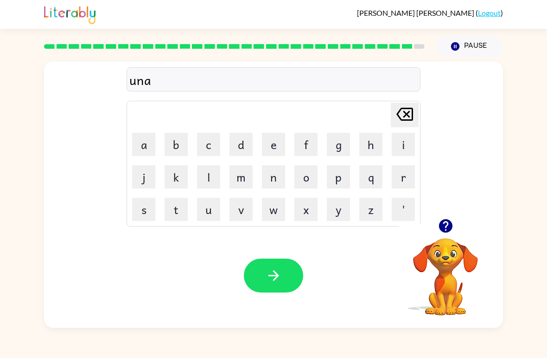
click at [305, 149] on button "f" at bounding box center [305, 144] width 23 height 23
click at [399, 179] on button "r" at bounding box center [403, 176] width 23 height 23
click at [140, 147] on button "a" at bounding box center [143, 144] width 23 height 23
click at [237, 151] on button "d" at bounding box center [241, 144] width 23 height 23
click at [264, 154] on button "e" at bounding box center [273, 144] width 23 height 23
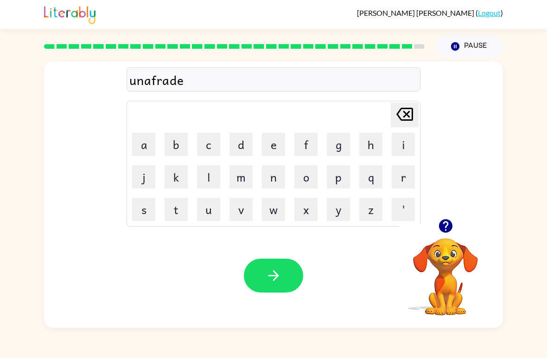
click at [269, 282] on icon "button" at bounding box center [274, 275] width 16 height 16
